Goal: Use online tool/utility: Utilize a website feature to perform a specific function

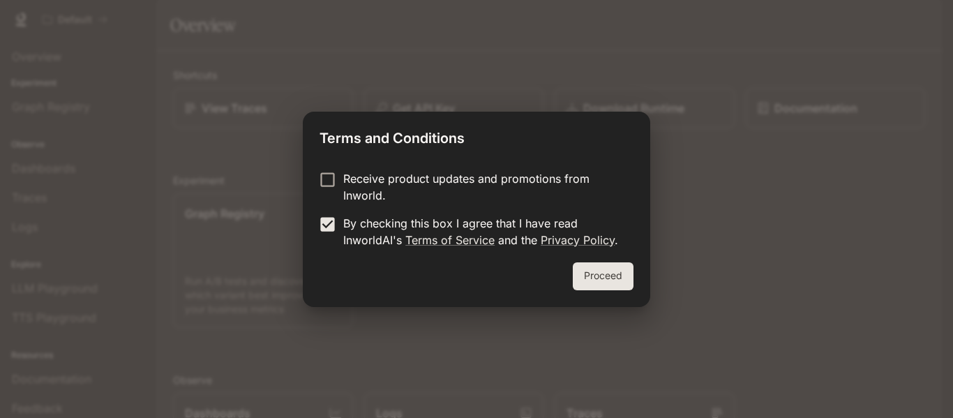
click at [621, 278] on button "Proceed" at bounding box center [603, 276] width 61 height 28
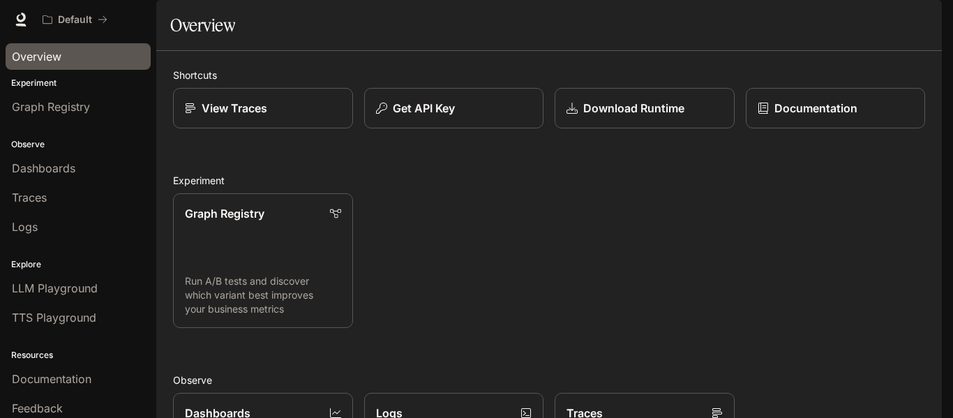
click at [79, 58] on div "Overview" at bounding box center [78, 56] width 132 height 17
click at [102, 63] on div "Overview" at bounding box center [78, 56] width 132 height 17
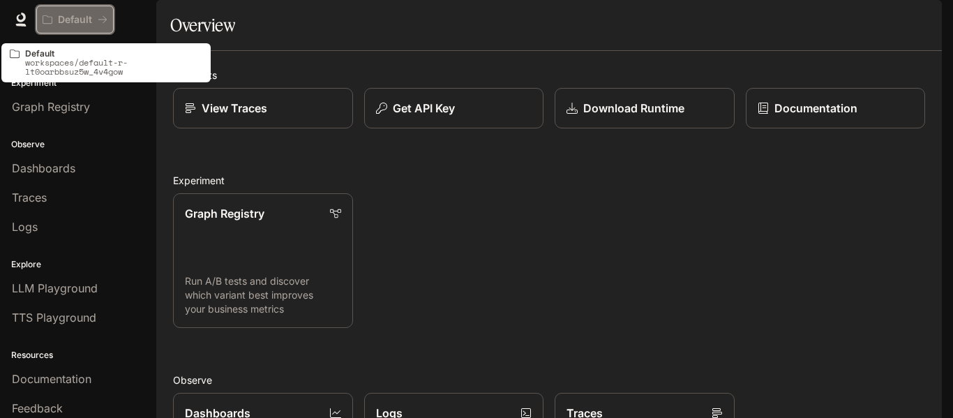
click at [77, 9] on button "Default" at bounding box center [74, 20] width 77 height 28
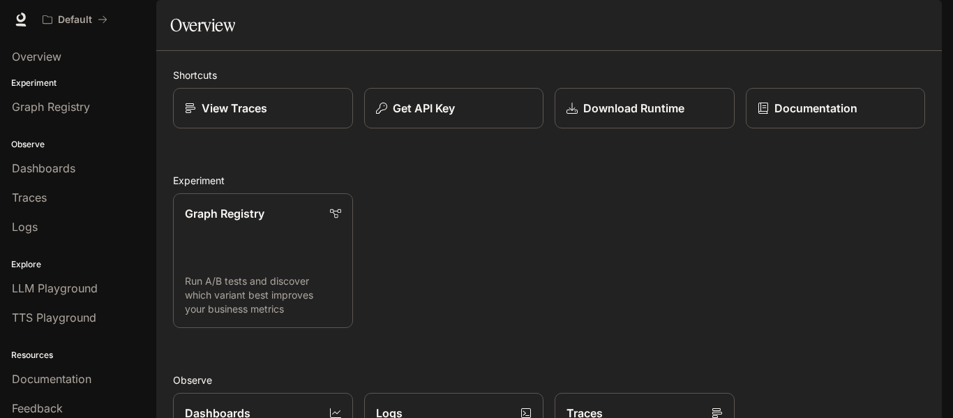
scroll to position [375, 0]
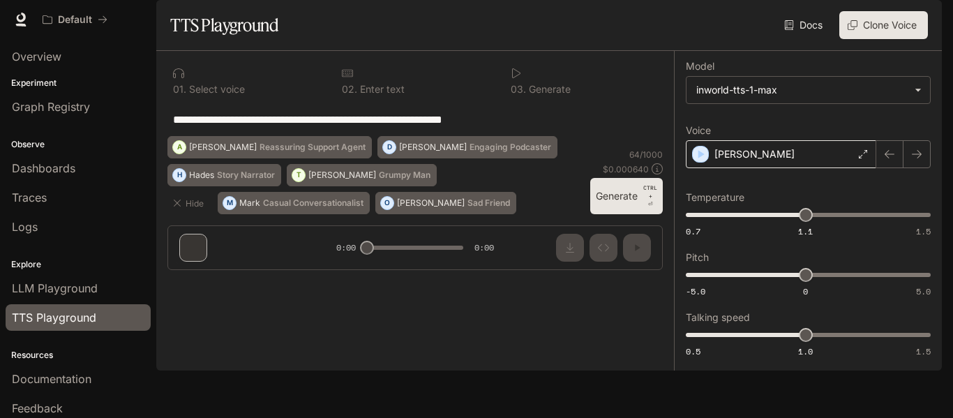
click at [792, 168] on div "[PERSON_NAME]" at bounding box center [781, 154] width 190 height 28
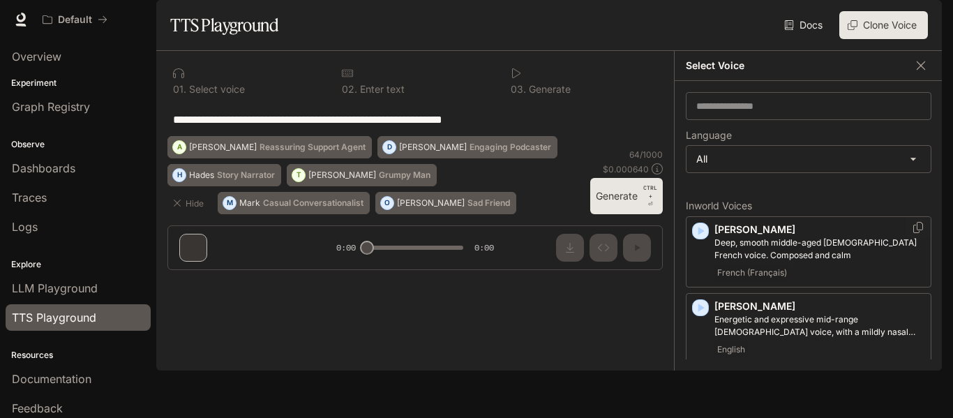
click at [698, 235] on icon "button" at bounding box center [701, 231] width 6 height 8
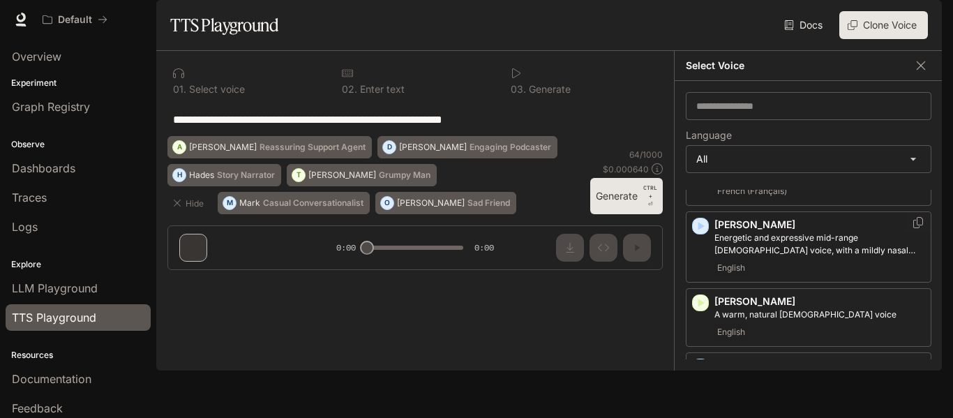
scroll to position [9, 0]
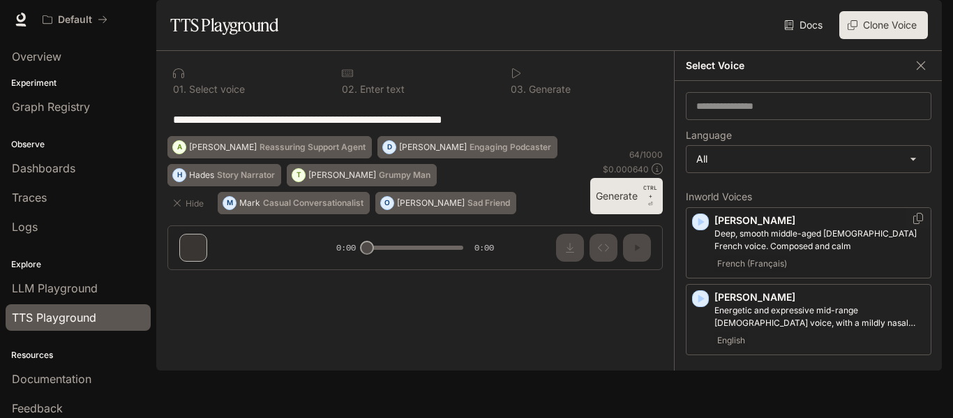
click at [702, 226] on icon "button" at bounding box center [701, 222] width 6 height 8
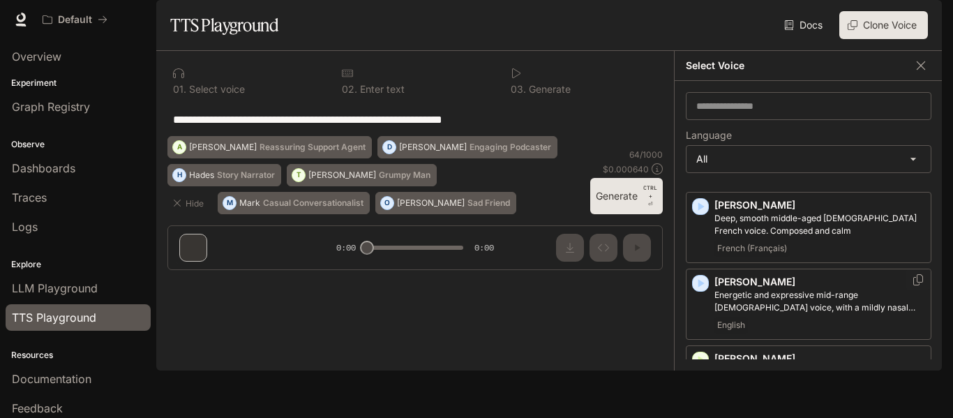
scroll to position [34, 0]
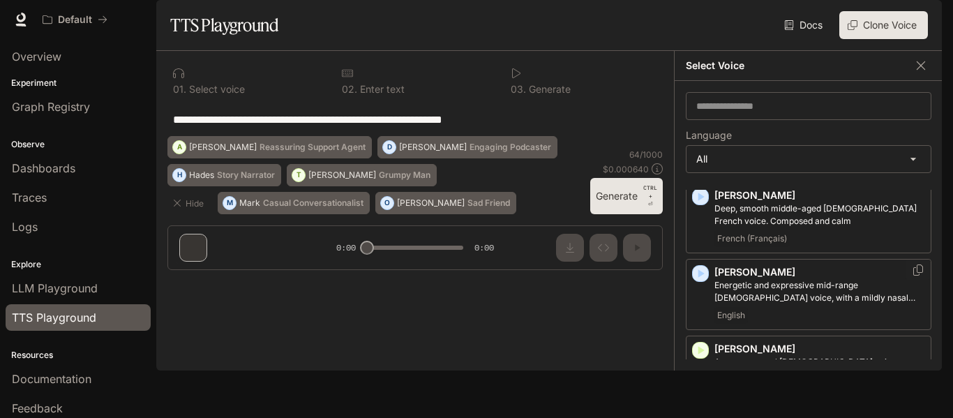
click at [699, 278] on icon "button" at bounding box center [701, 273] width 6 height 8
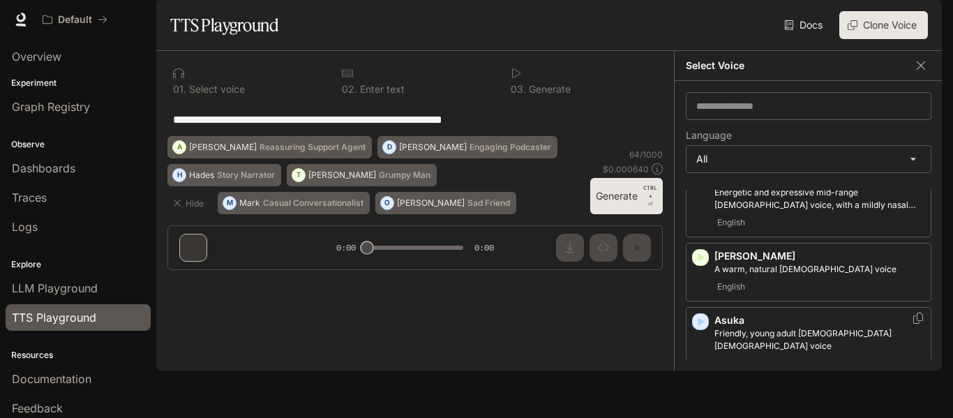
scroll to position [152, 0]
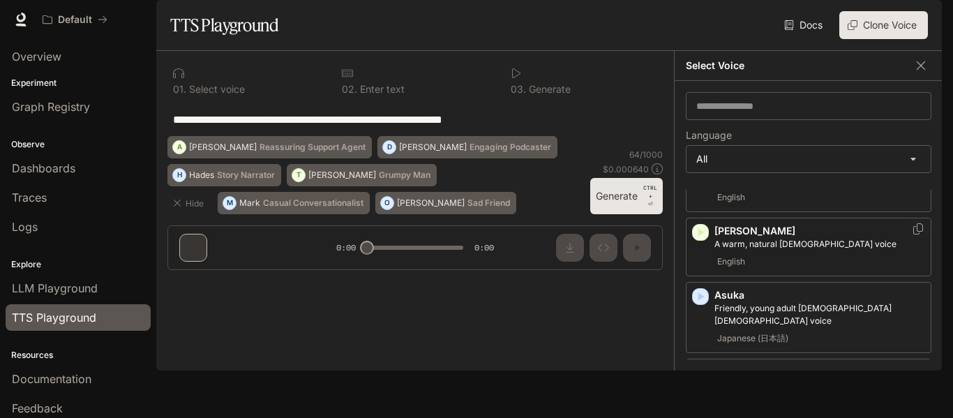
click at [699, 236] on icon "button" at bounding box center [701, 232] width 6 height 8
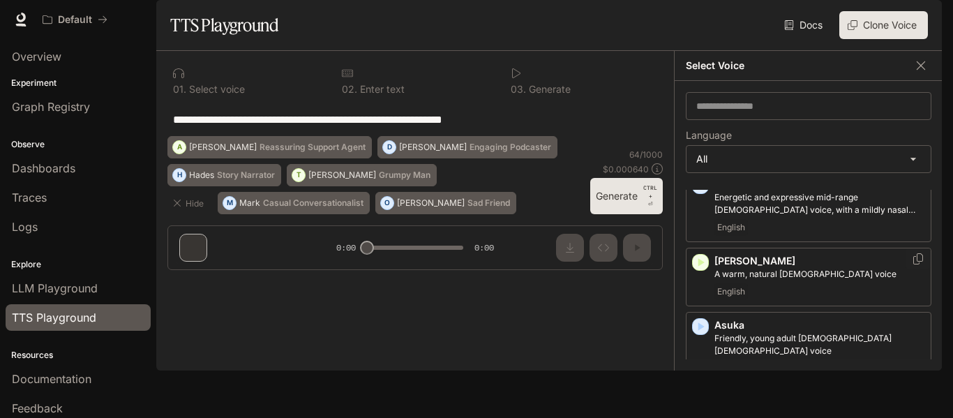
scroll to position [121, 0]
click at [697, 376] on div "[PERSON_NAME], young adult [DEMOGRAPHIC_DATA] [DEMOGRAPHIC_DATA] voice Japanese…" at bounding box center [808, 347] width 245 height 71
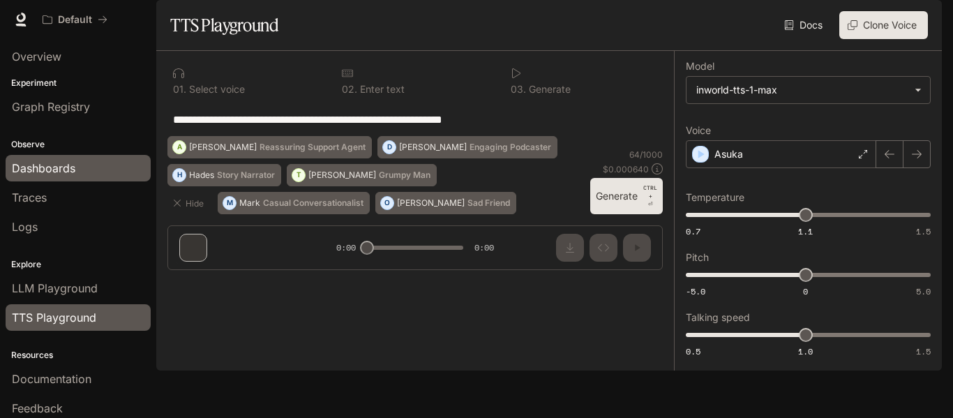
click at [83, 160] on div "Dashboards" at bounding box center [78, 168] width 132 height 17
